Goal: Navigation & Orientation: Understand site structure

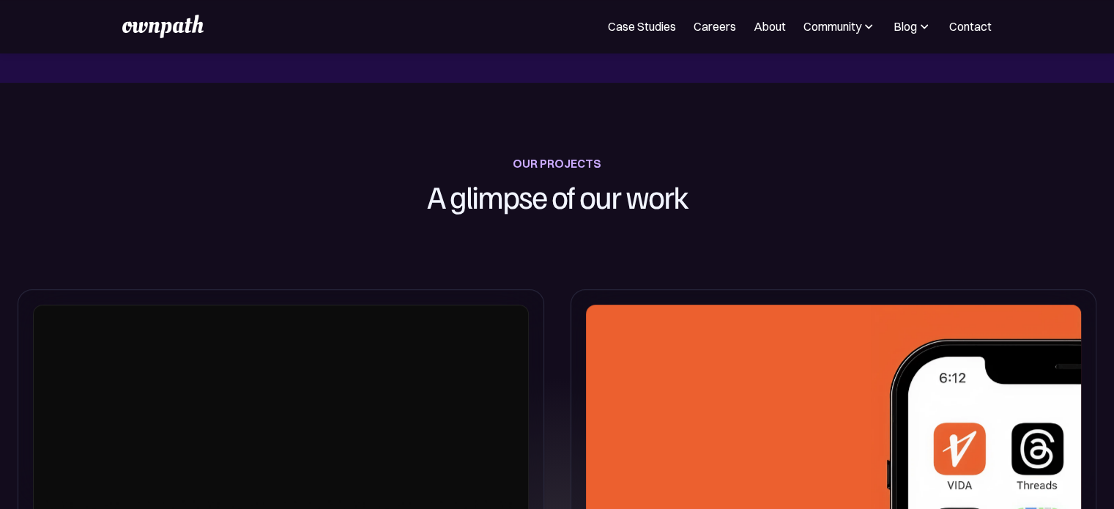
scroll to position [453, 0]
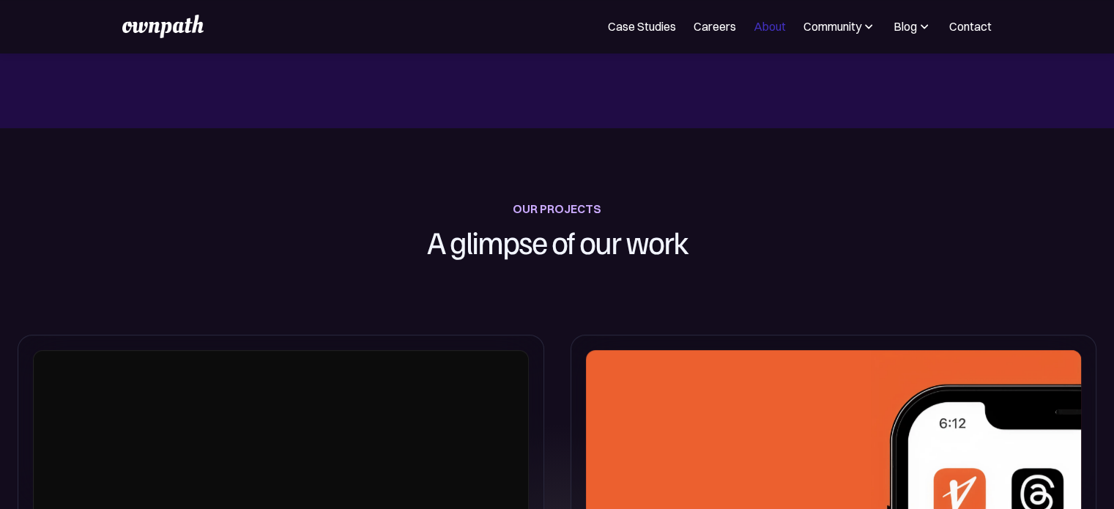
click at [763, 33] on link "About" at bounding box center [770, 27] width 32 height 18
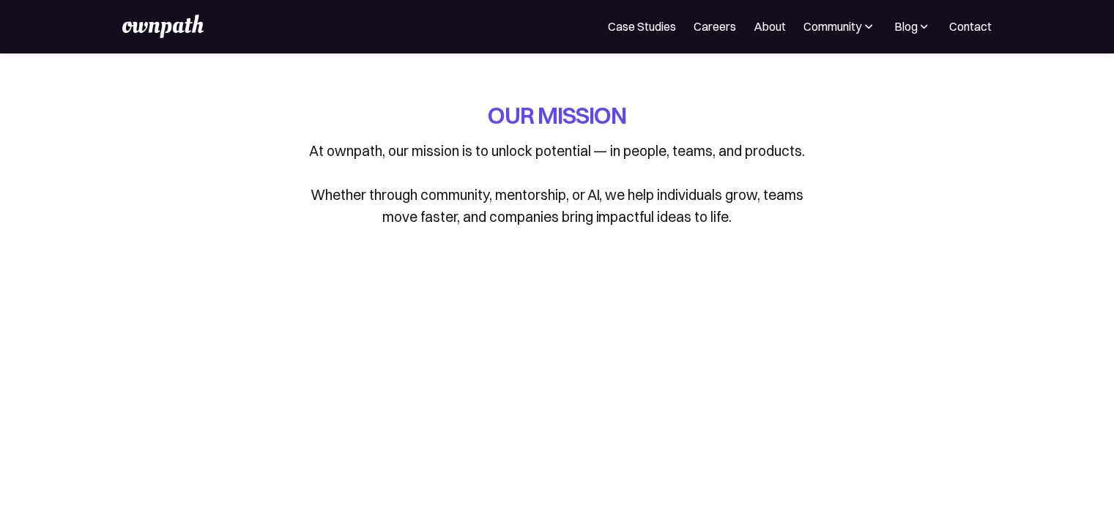
click at [755, 18] on link "About" at bounding box center [770, 27] width 32 height 18
click at [711, 23] on link "Careers" at bounding box center [715, 27] width 42 height 18
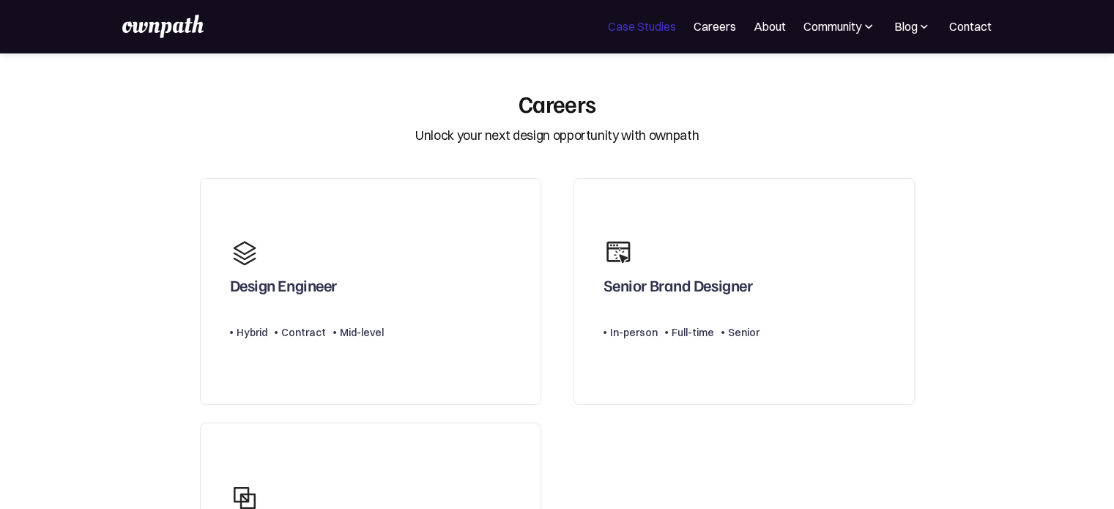
drag, startPoint x: 640, startPoint y: 12, endPoint x: 644, endPoint y: 23, distance: 12.3
click at [644, 23] on div "For Companies Case Studies Careers About Community Events Resources Design Resi…" at bounding box center [557, 26] width 1114 height 53
click at [644, 23] on link "Case Studies" at bounding box center [642, 27] width 68 height 18
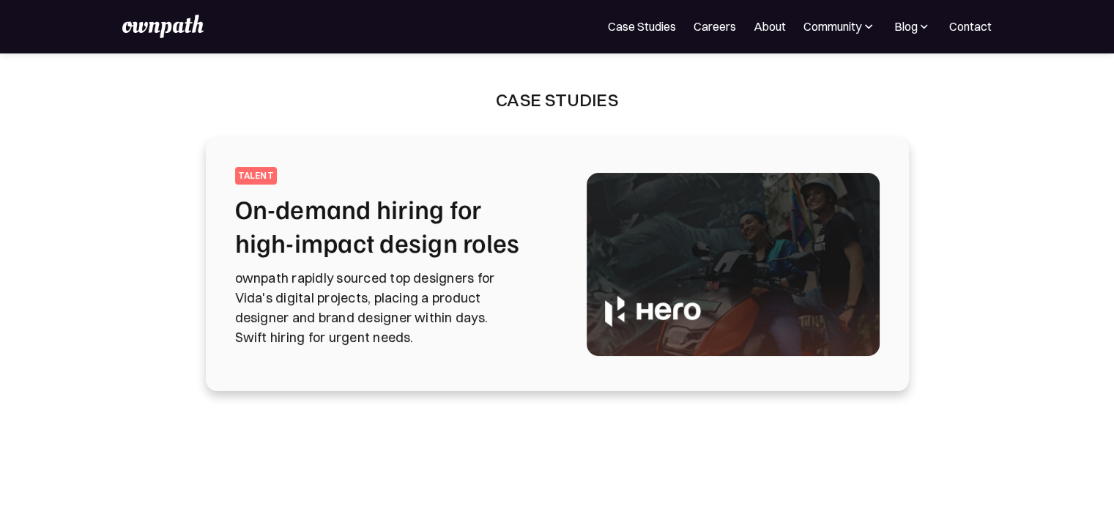
click at [932, 29] on nav "For Companies Case Studies Careers About Community Events Resources Design Resi…" at bounding box center [800, 27] width 384 height 18
click at [914, 25] on div "Blog" at bounding box center [905, 27] width 23 height 18
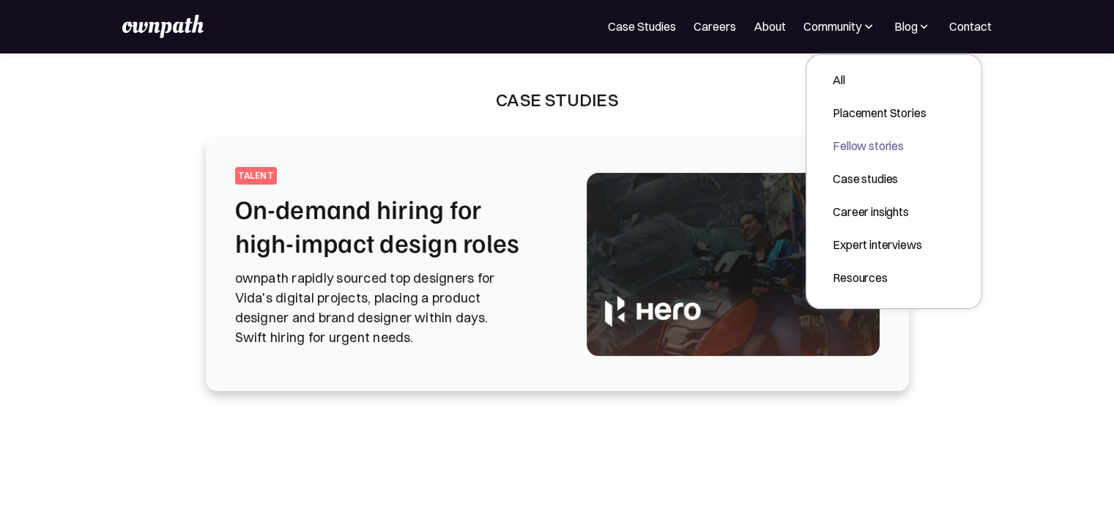
click at [875, 144] on div "Fellow stories" at bounding box center [879, 146] width 93 height 18
